Goal: Task Accomplishment & Management: Use online tool/utility

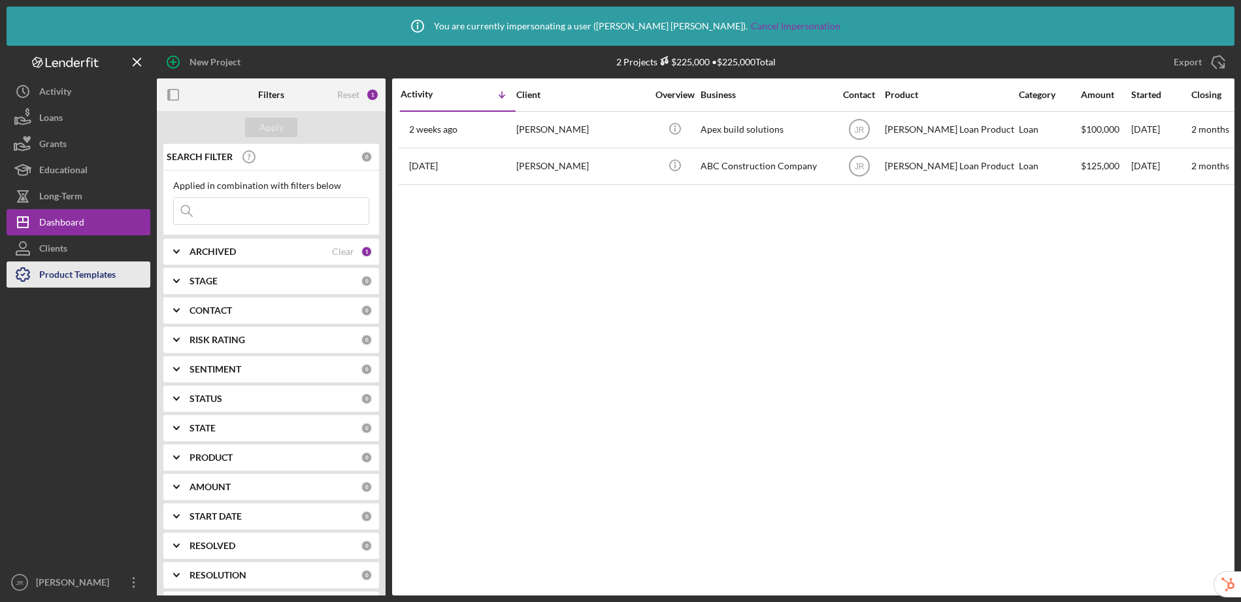
click at [71, 270] on div "Product Templates" at bounding box center [77, 275] width 76 height 29
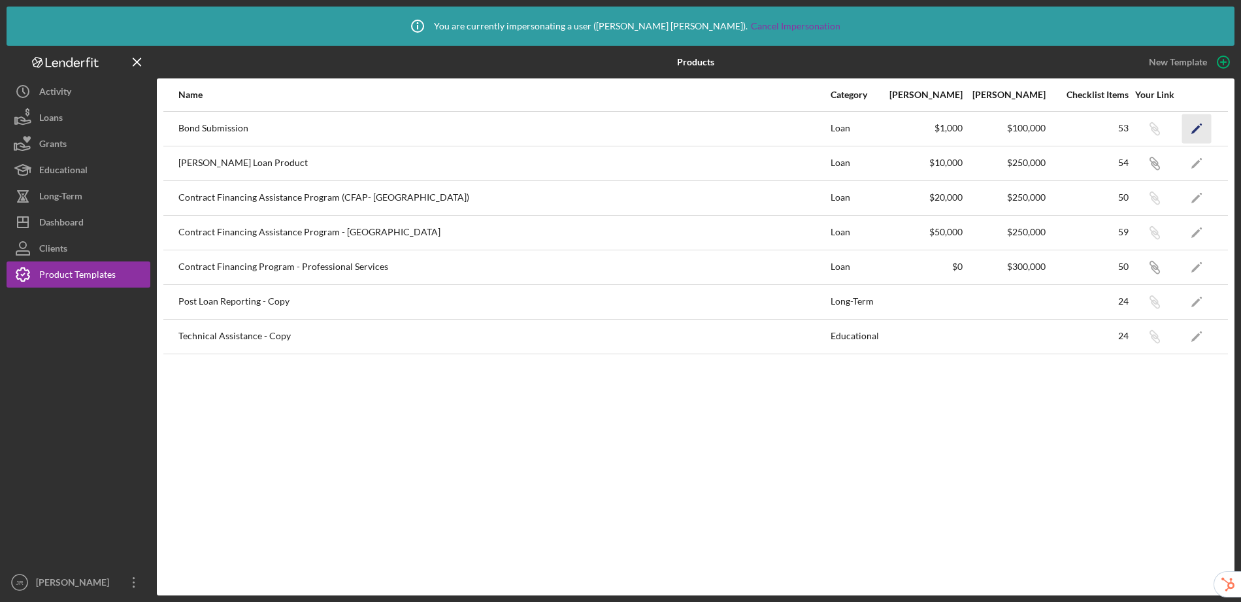
click at [1191, 130] on icon "Icon/Edit" at bounding box center [1196, 128] width 29 height 29
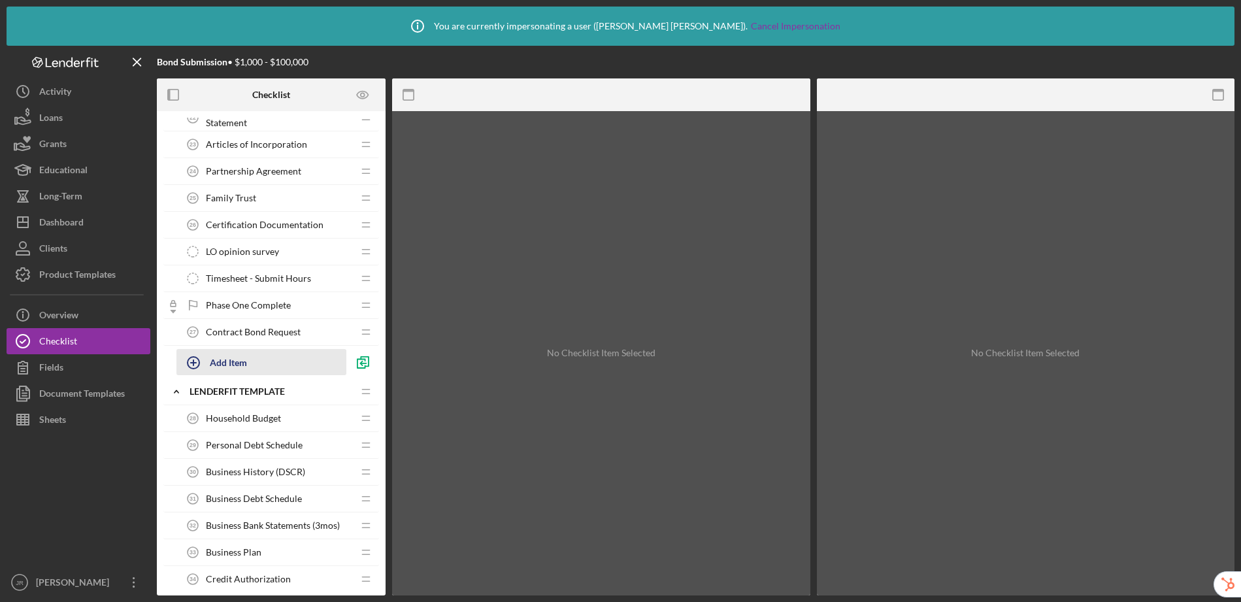
scroll to position [600, 0]
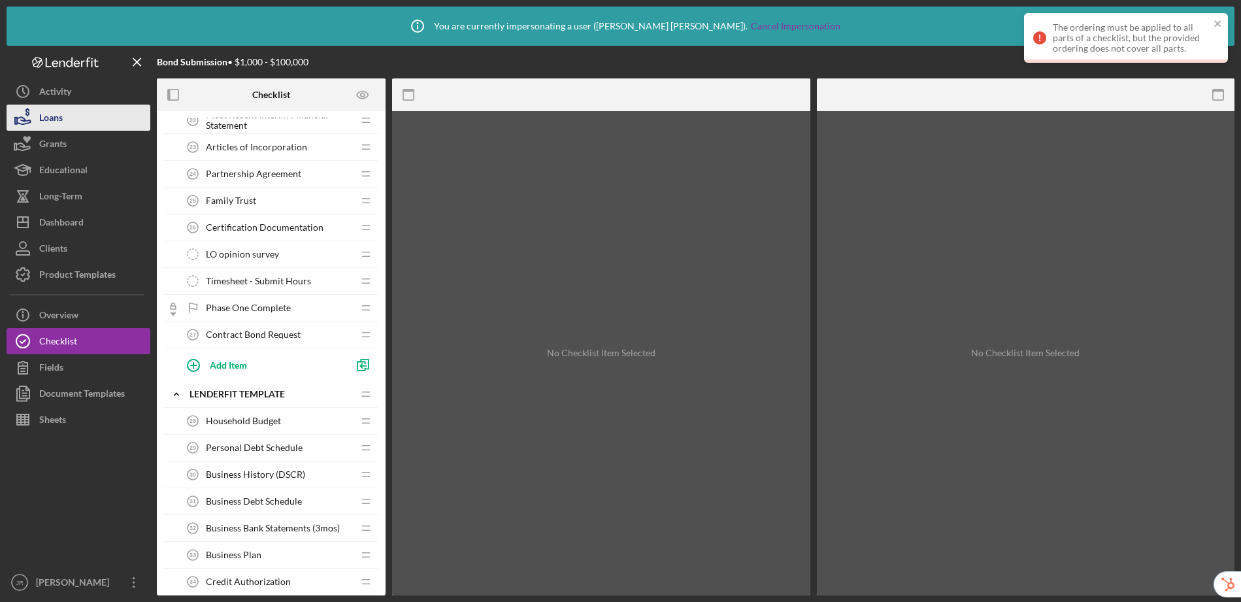
click at [71, 119] on button "Loans" at bounding box center [79, 118] width 144 height 26
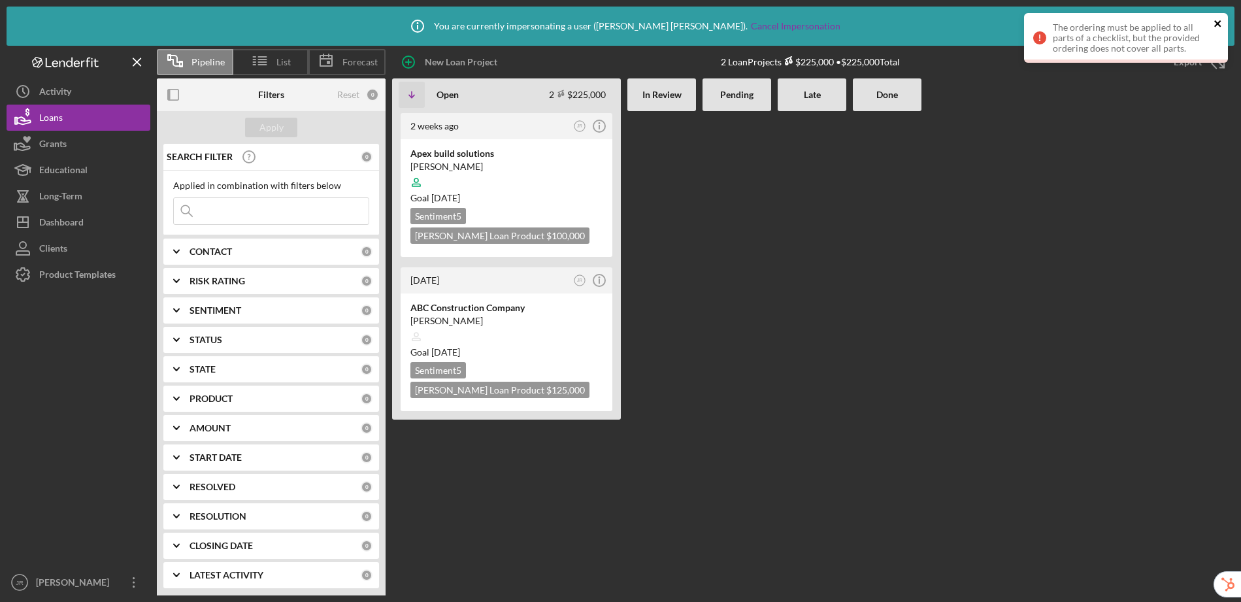
click at [1219, 24] on icon "close" at bounding box center [1218, 23] width 9 height 10
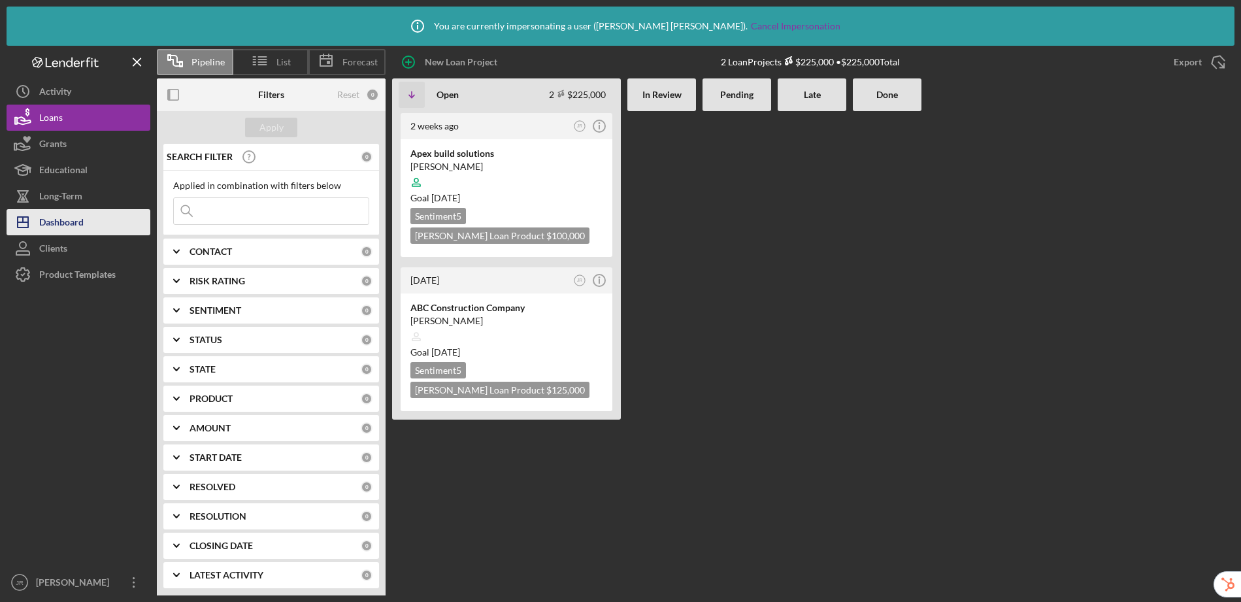
click at [88, 225] on button "Icon/Dashboard Dashboard" at bounding box center [79, 222] width 144 height 26
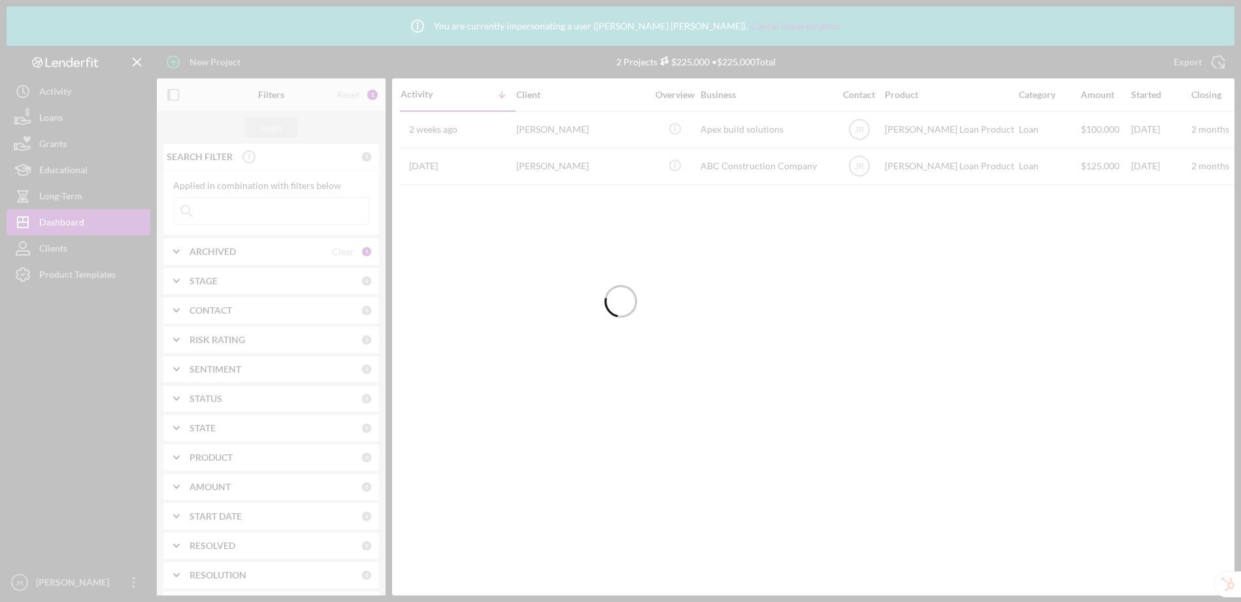
click at [75, 273] on div at bounding box center [620, 301] width 1241 height 602
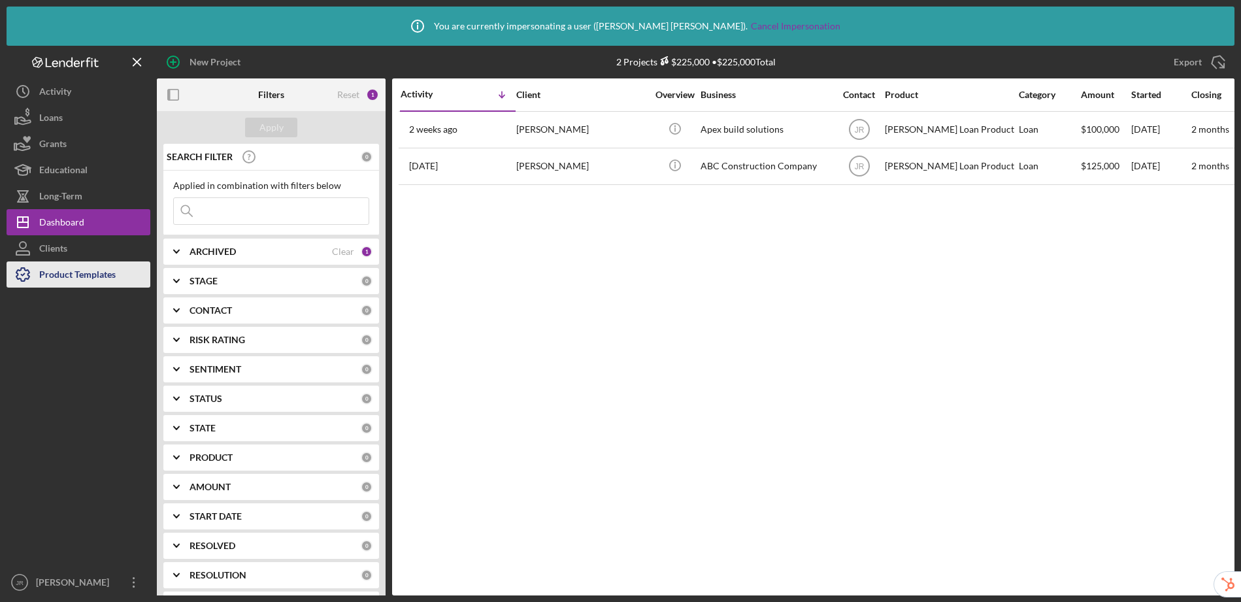
click at [82, 275] on div "Product Templates" at bounding box center [77, 275] width 76 height 29
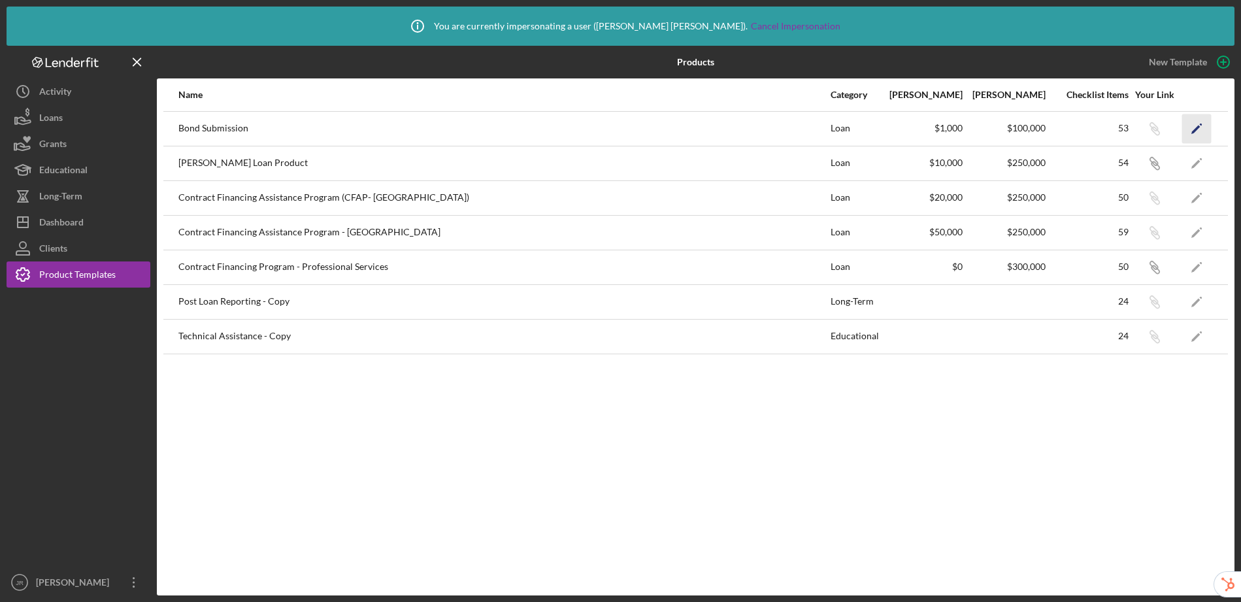
click at [1194, 130] on polygon "button" at bounding box center [1195, 129] width 9 height 9
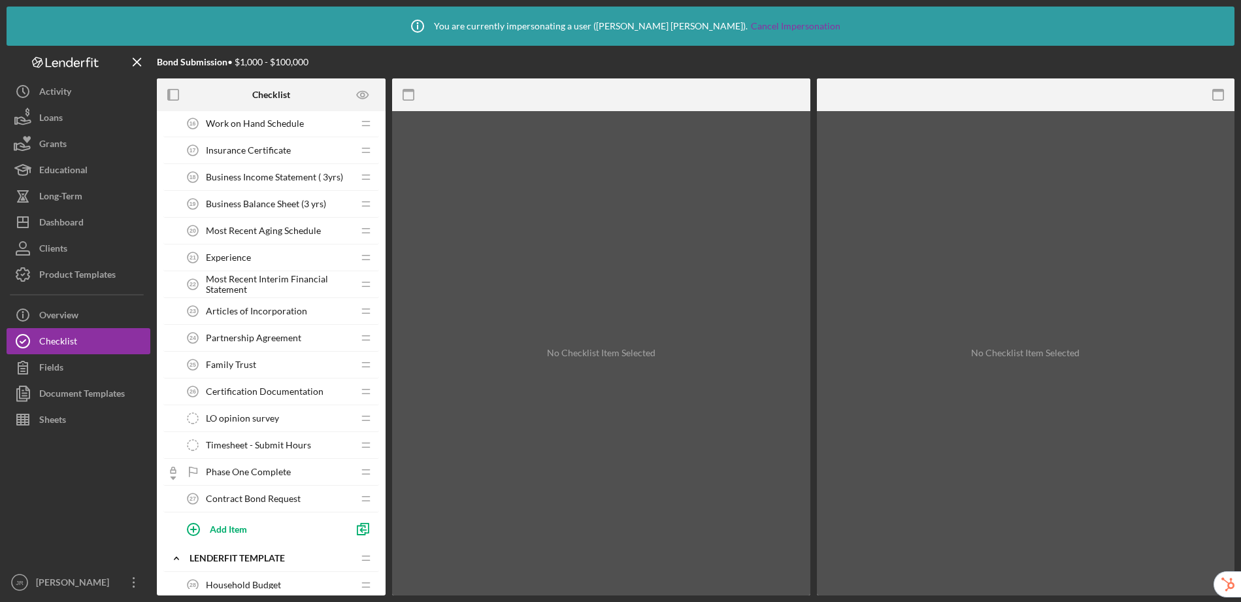
scroll to position [461, 0]
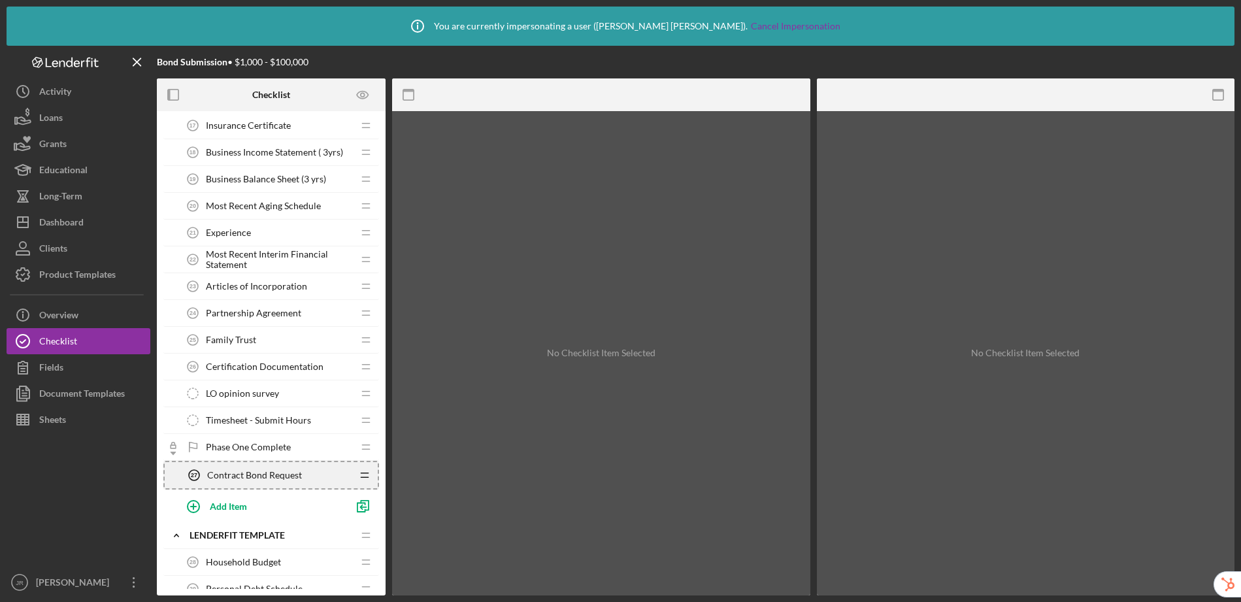
click at [367, 478] on icon "Icon/Drag" at bounding box center [365, 475] width 26 height 26
click at [367, 469] on icon "Icon/Drag" at bounding box center [366, 474] width 26 height 26
click at [249, 469] on span "Contract Bond Request" at bounding box center [253, 474] width 95 height 10
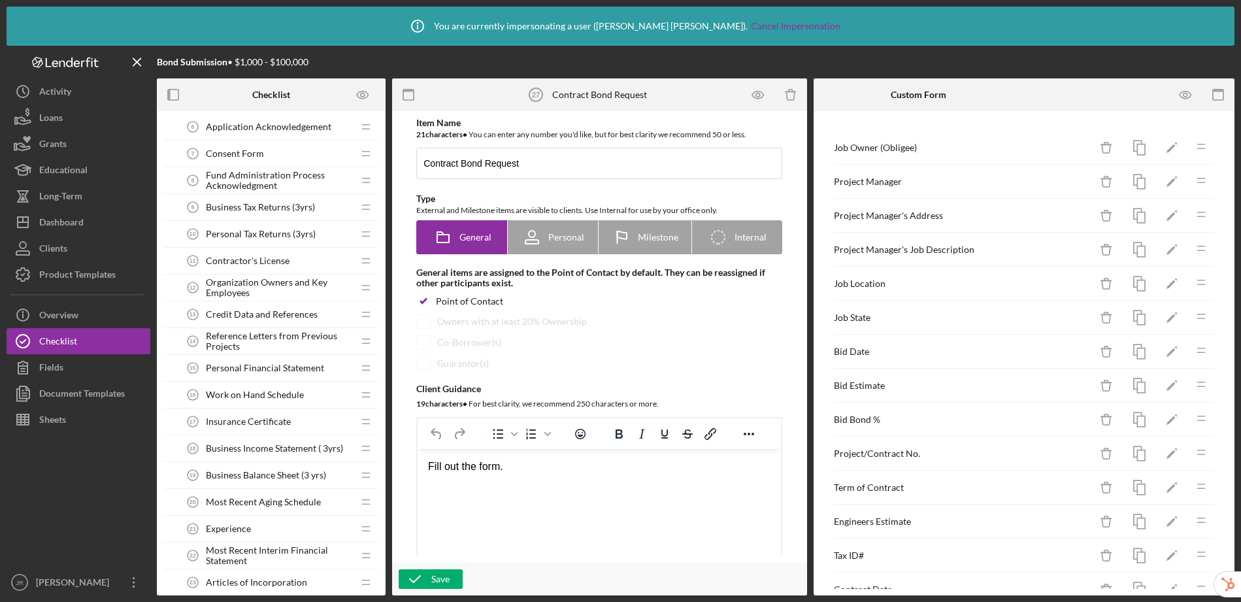
scroll to position [62, 0]
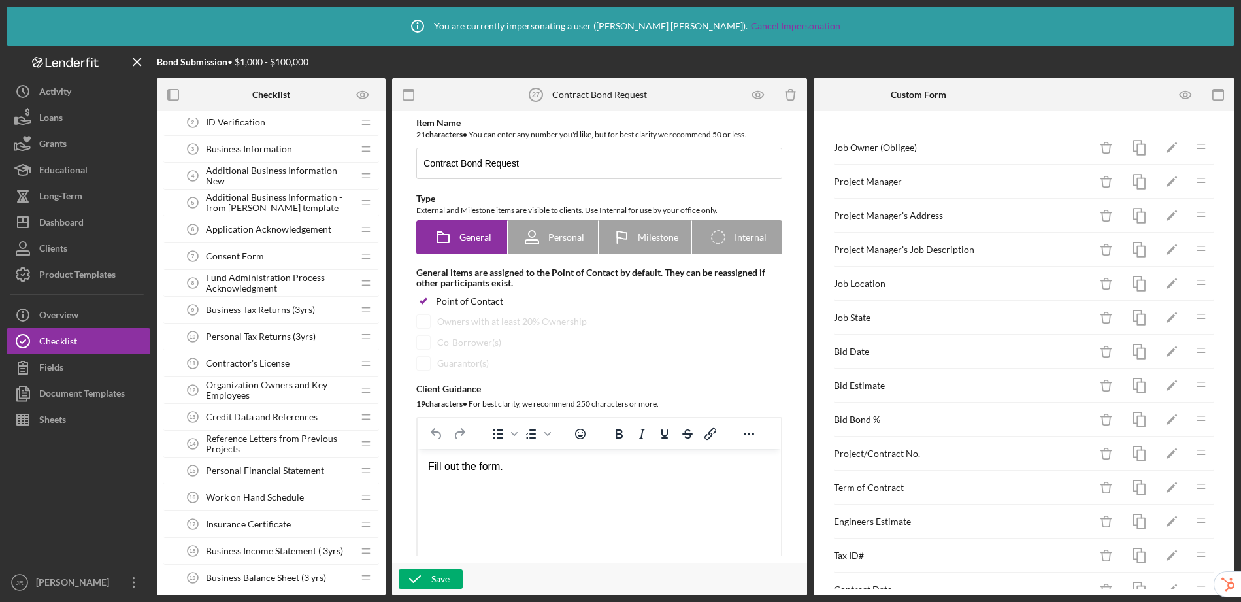
click at [308, 312] on span "Business Tax Returns (3yrs)" at bounding box center [260, 310] width 109 height 10
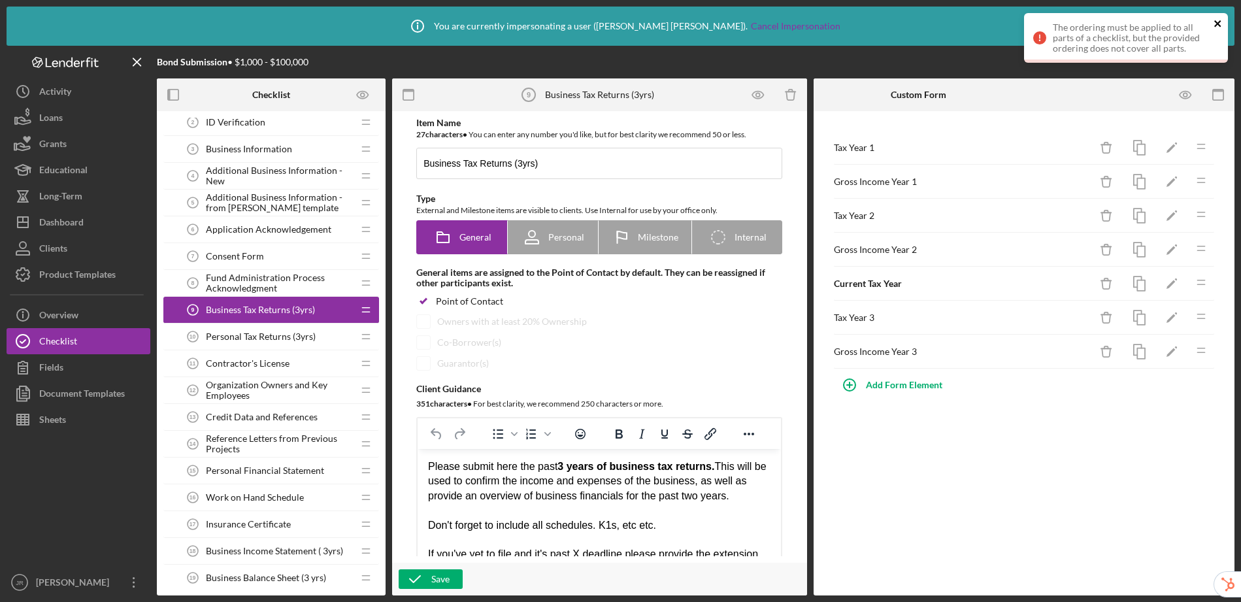
click at [1222, 19] on icon "close" at bounding box center [1218, 23] width 9 height 10
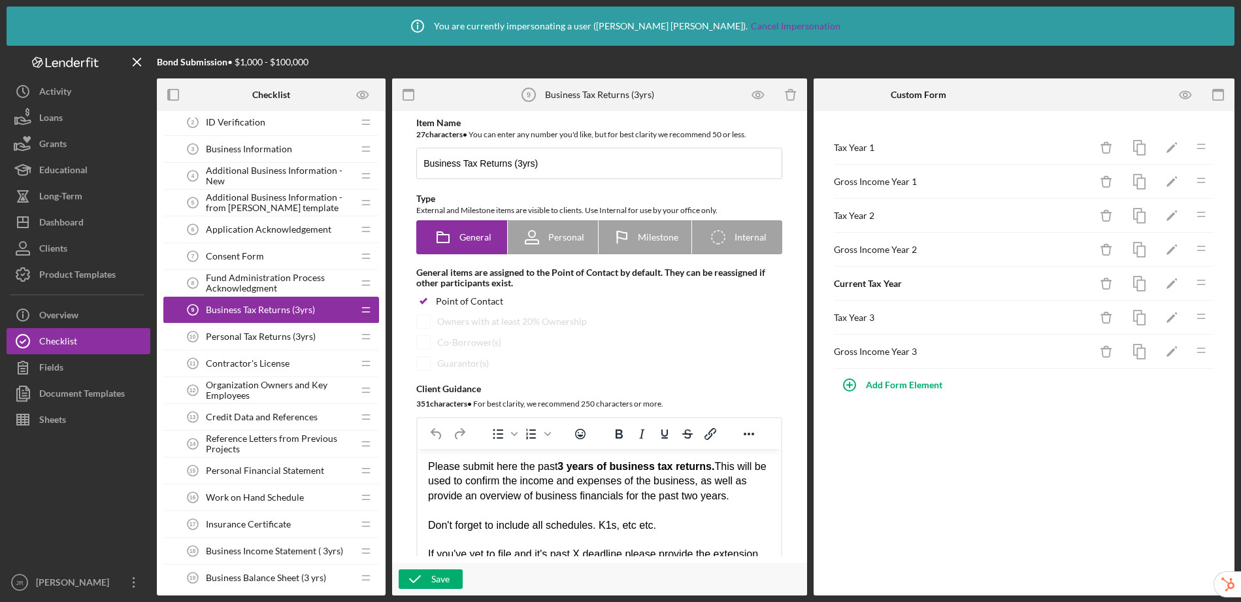
click at [282, 231] on span "Application Acknowledgement" at bounding box center [268, 229] width 125 height 10
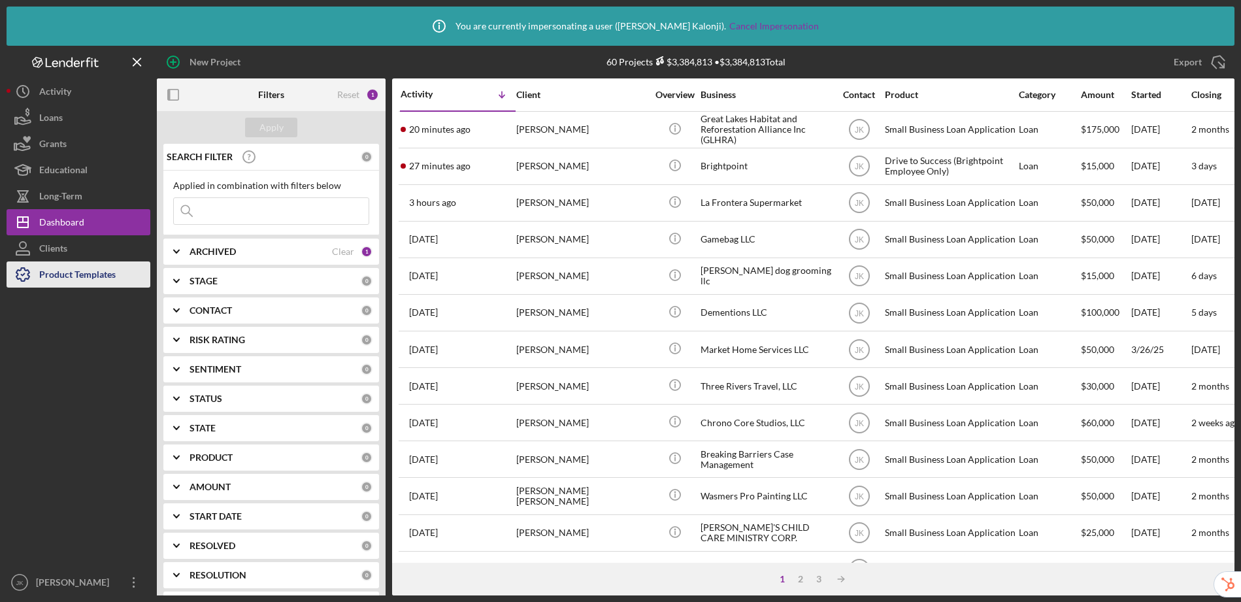
click at [99, 275] on div "Product Templates" at bounding box center [77, 275] width 76 height 29
